Goal: Check status

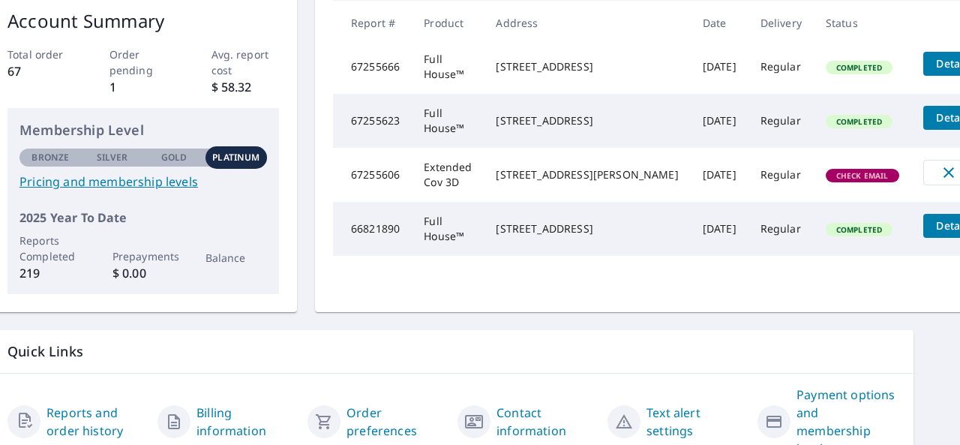
scroll to position [261, 56]
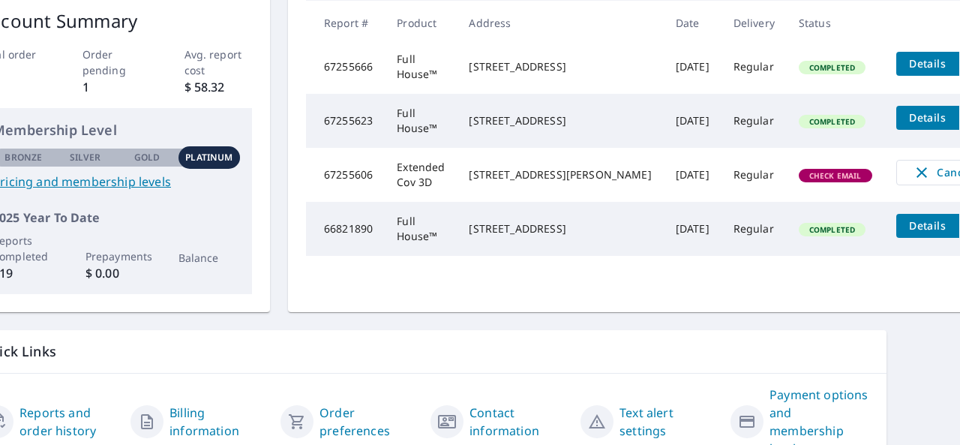
click at [787, 202] on td "Check Email" at bounding box center [836, 175] width 98 height 54
click at [369, 202] on td "67255606" at bounding box center [345, 175] width 79 height 54
click at [800, 181] on span "Check Email" at bounding box center [835, 175] width 71 height 11
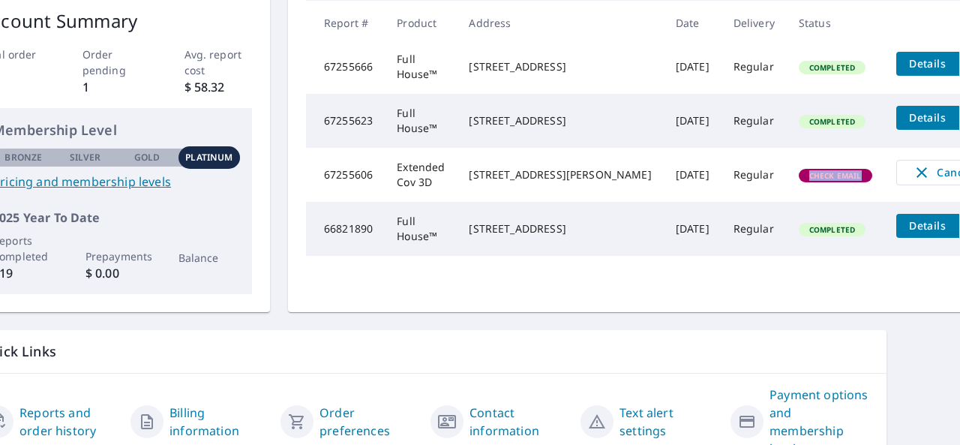
click at [800, 181] on span "Check Email" at bounding box center [835, 175] width 71 height 11
click at [800, 202] on td "Check Email" at bounding box center [836, 175] width 98 height 54
click at [722, 202] on td "Regular" at bounding box center [754, 175] width 65 height 54
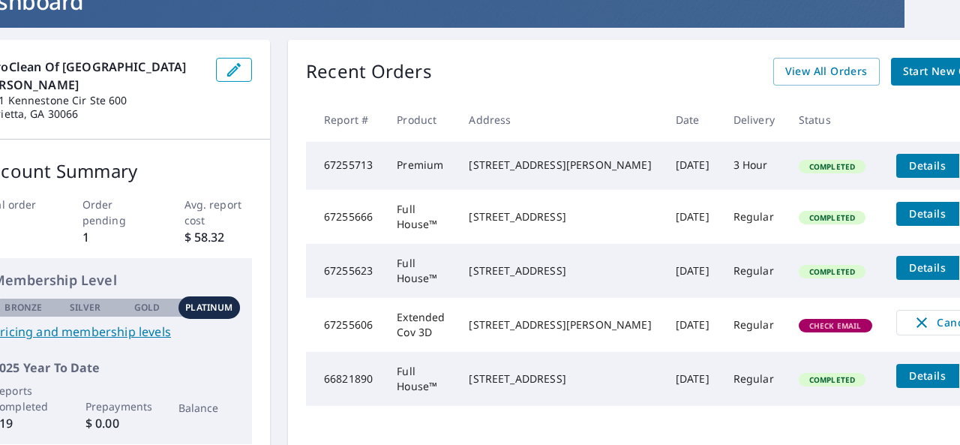
scroll to position [336, 56]
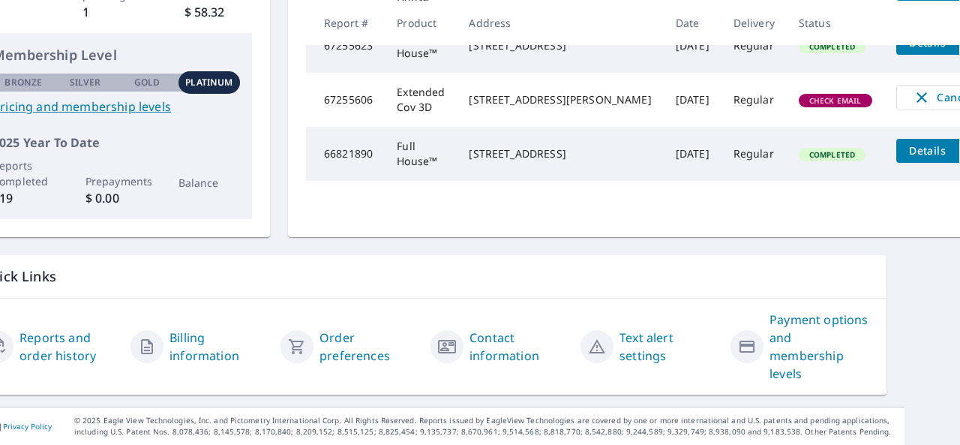
click at [959, 153] on icon "filesDropdownBtn-66821890" at bounding box center [975, 150] width 9 height 5
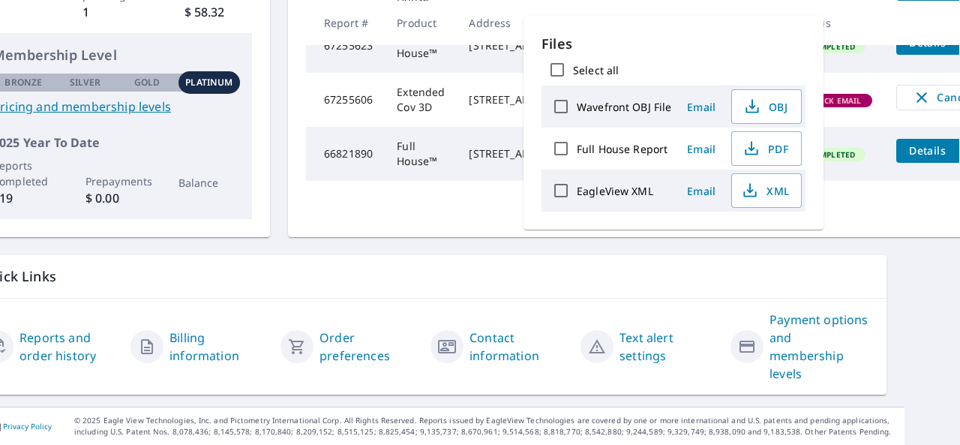
click at [959, 160] on icon "filesDropdownBtn-66821890" at bounding box center [975, 151] width 18 height 18
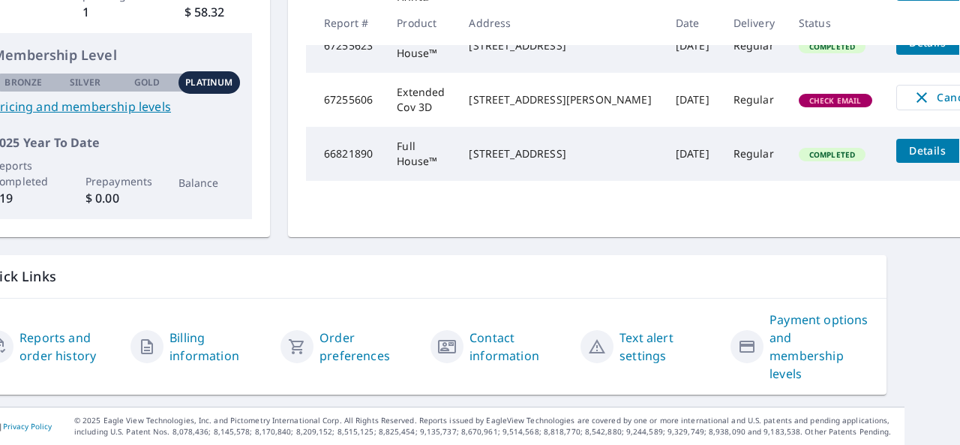
click at [959, 52] on icon "filesDropdownBtn-67255623" at bounding box center [975, 43] width 18 height 18
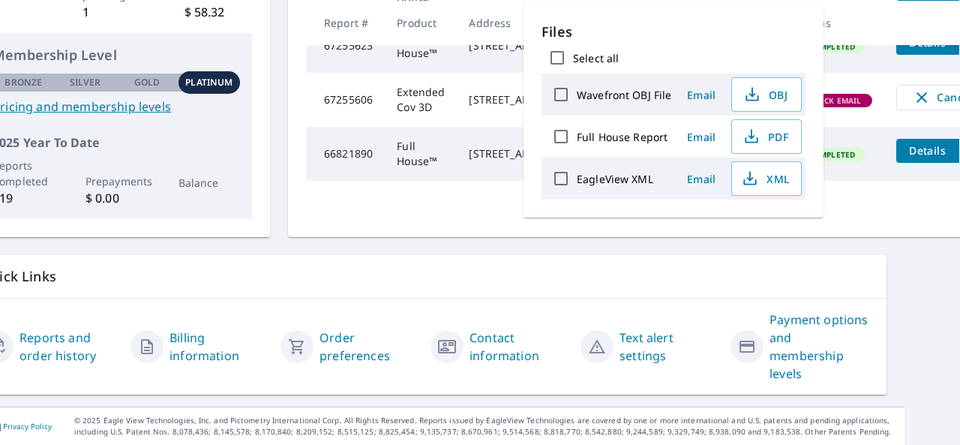
click at [959, 52] on icon "filesDropdownBtn-67255623" at bounding box center [975, 43] width 18 height 18
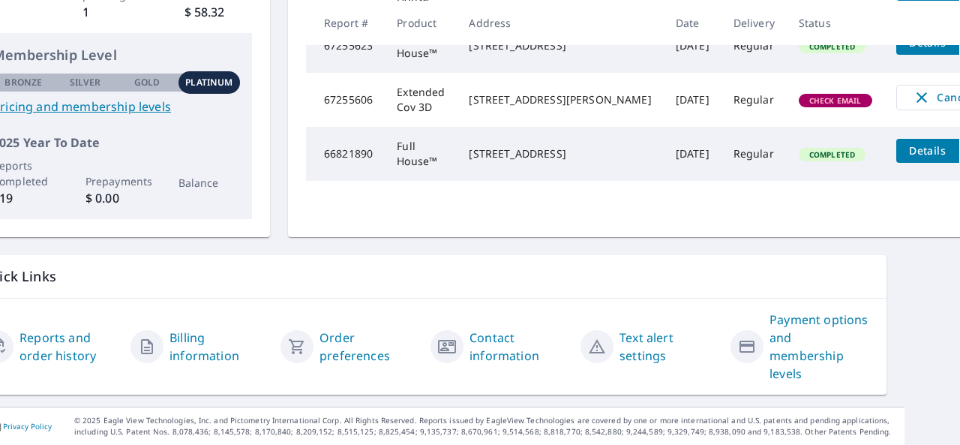
scroll to position [186, 56]
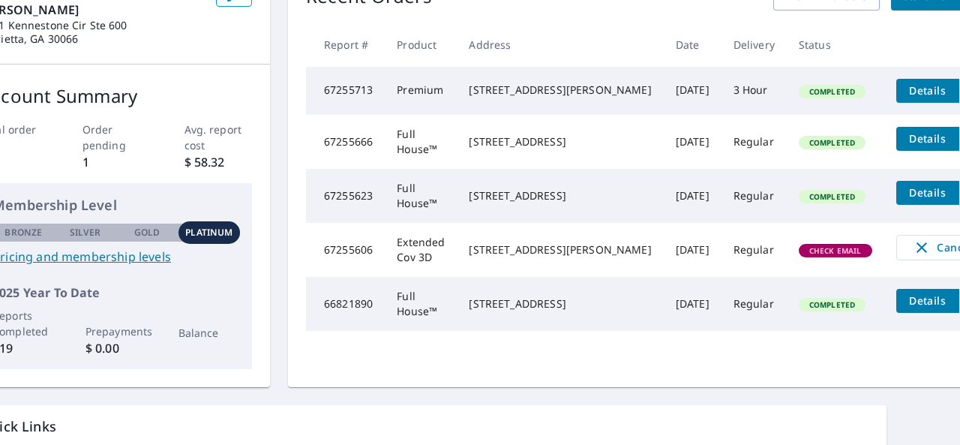
click at [959, 148] on icon "filesDropdownBtn-67255666" at bounding box center [975, 139] width 18 height 18
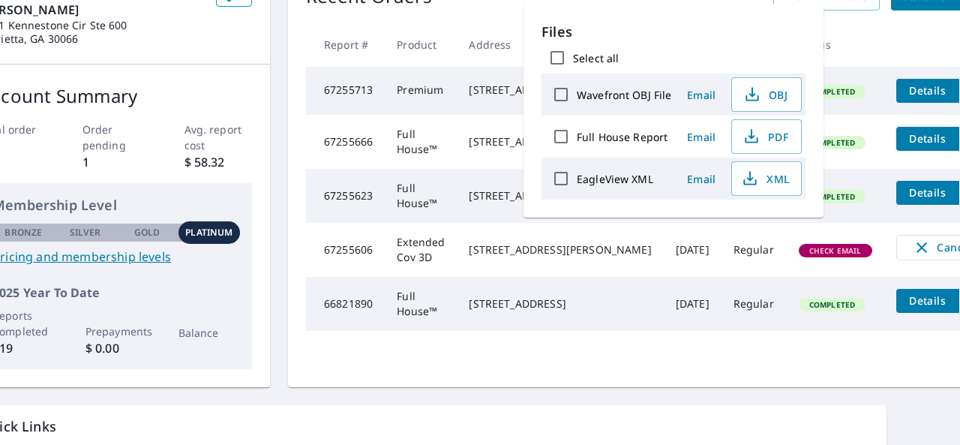
click at [959, 148] on icon "filesDropdownBtn-67255666" at bounding box center [975, 139] width 18 height 18
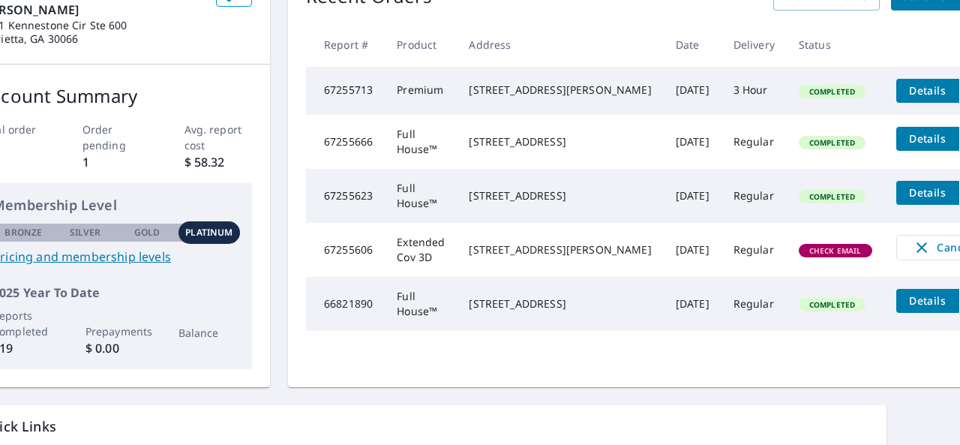
click at [959, 87] on icon "filesDropdownBtn-67255713" at bounding box center [975, 91] width 18 height 18
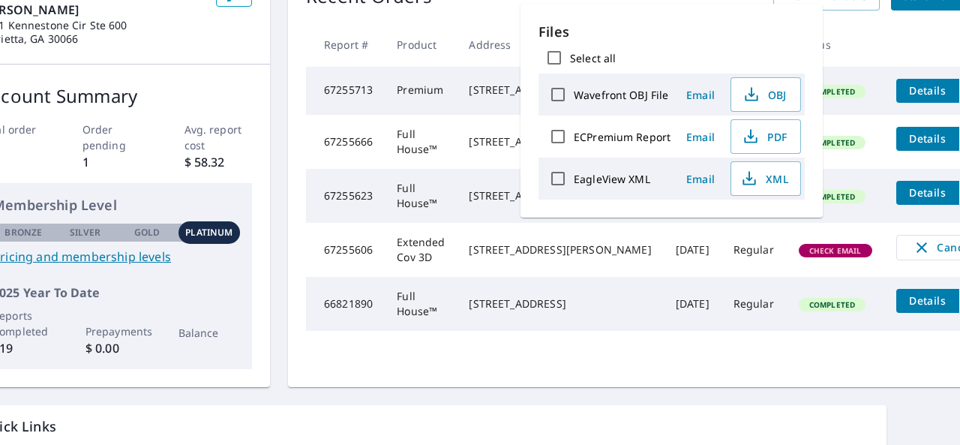
click at [959, 87] on icon "filesDropdownBtn-67255713" at bounding box center [975, 91] width 18 height 18
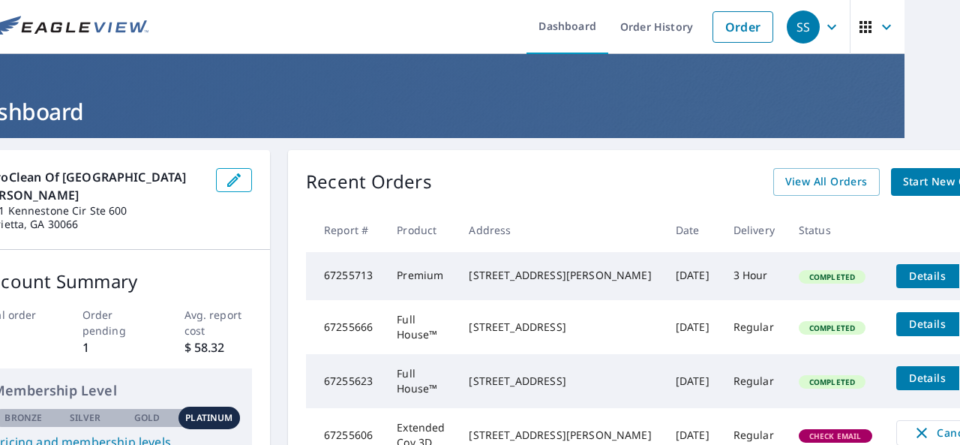
scroll to position [0, 56]
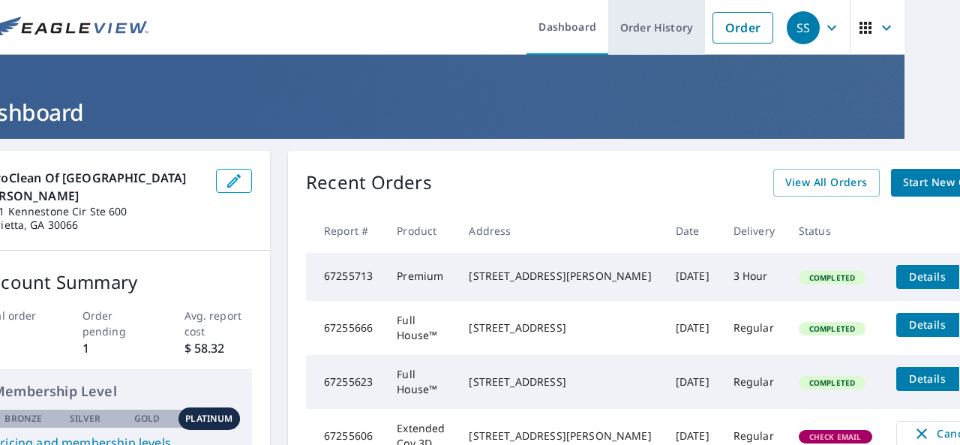
click at [633, 35] on link "Order History" at bounding box center [656, 27] width 97 height 55
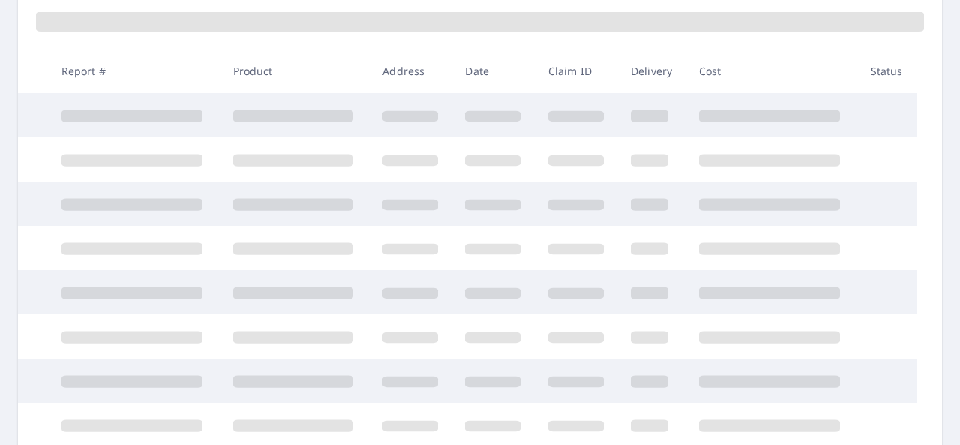
scroll to position [225, 0]
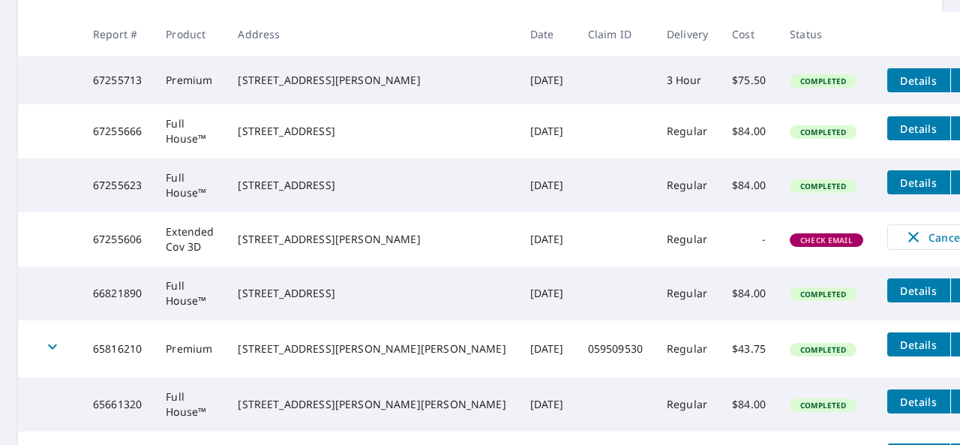
scroll to position [300, 0]
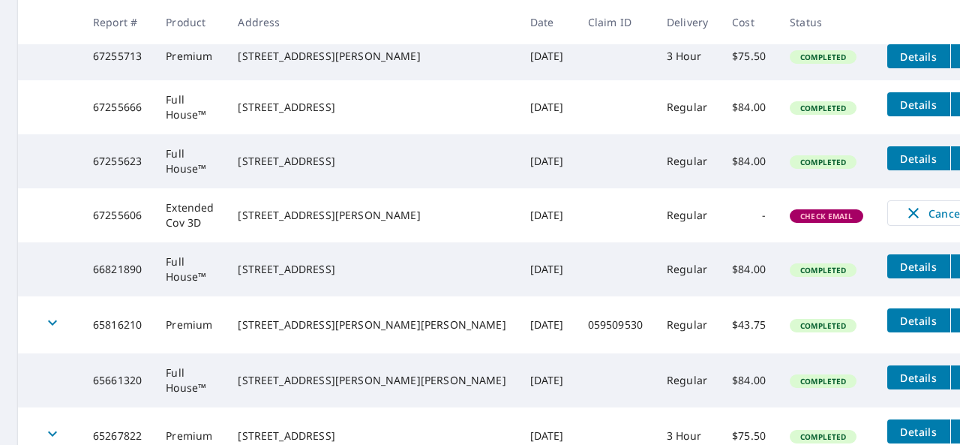
drag, startPoint x: 398, startPoint y: 230, endPoint x: 276, endPoint y: 214, distance: 122.6
click at [276, 214] on td "[STREET_ADDRESS][PERSON_NAME]" at bounding box center [372, 215] width 292 height 54
copy div "[STREET_ADDRESS][PERSON_NAME]"
